Goal: Task Accomplishment & Management: Manage account settings

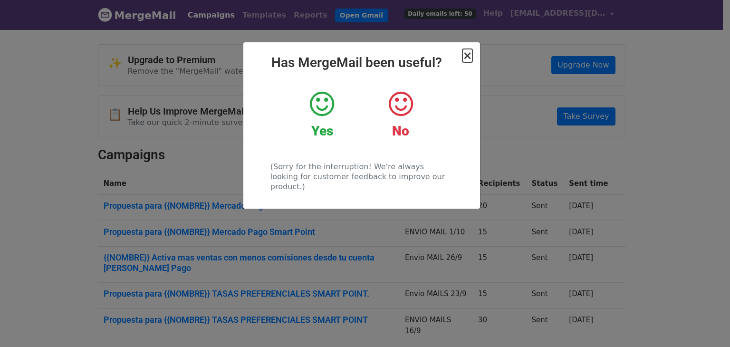
click at [472, 60] on span "×" at bounding box center [467, 55] width 10 height 13
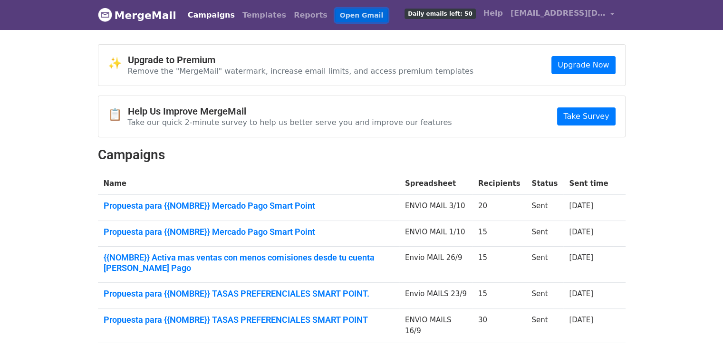
click at [342, 16] on link "Open Gmail" at bounding box center [361, 16] width 53 height 14
click at [539, 18] on span "[EMAIL_ADDRESS][DOMAIN_NAME]" at bounding box center [557, 13] width 95 height 11
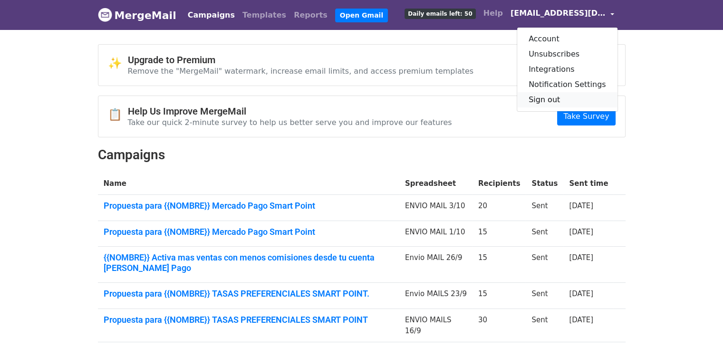
click at [570, 103] on link "Sign out" at bounding box center [567, 99] width 100 height 15
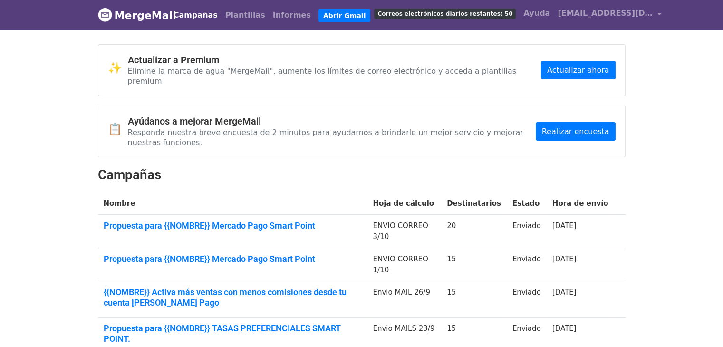
click at [379, 167] on h2 "Campañas" at bounding box center [362, 175] width 528 height 16
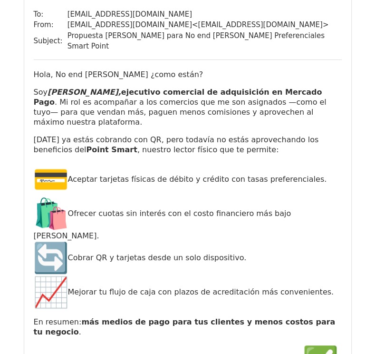
scroll to position [93, 0]
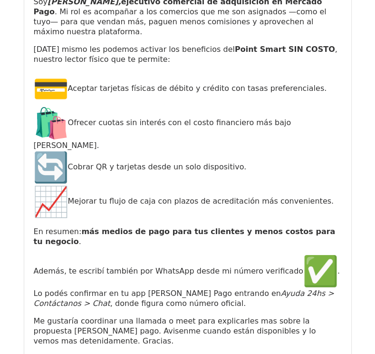
scroll to position [9134, 0]
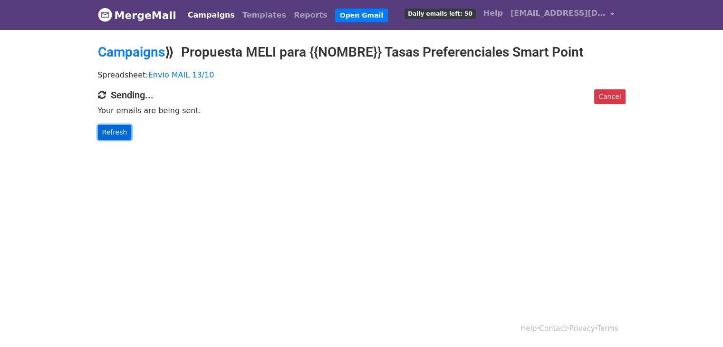
click at [118, 128] on link "Refresh" at bounding box center [115, 132] width 34 height 15
